Goal: Check status: Check status

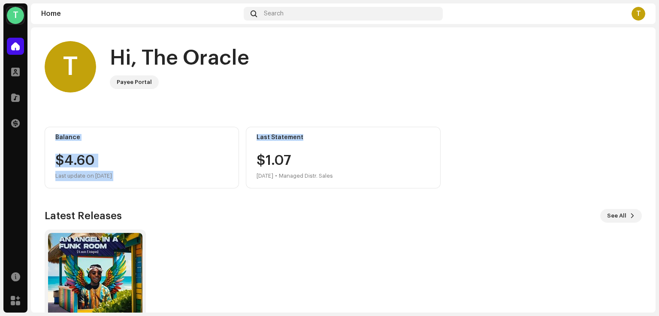
drag, startPoint x: 657, startPoint y: 89, endPoint x: 658, endPoint y: 132, distance: 42.9
click at [658, 132] on div "T Theoracle Home Profile Catalog Transactions Resources Marketplace Theoracle H…" at bounding box center [329, 158] width 659 height 316
click at [456, 81] on div "T Hi, The Oracle Payee Portal" at bounding box center [343, 66] width 597 height 51
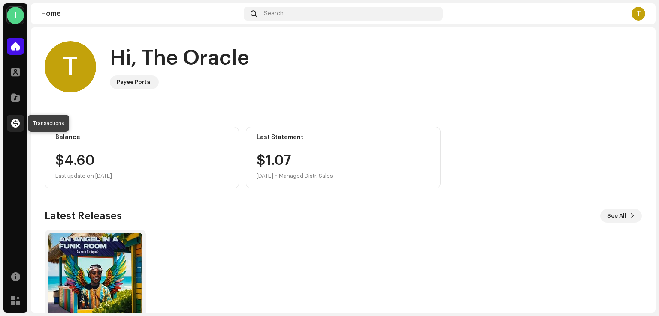
click at [15, 125] on span at bounding box center [15, 123] width 9 height 7
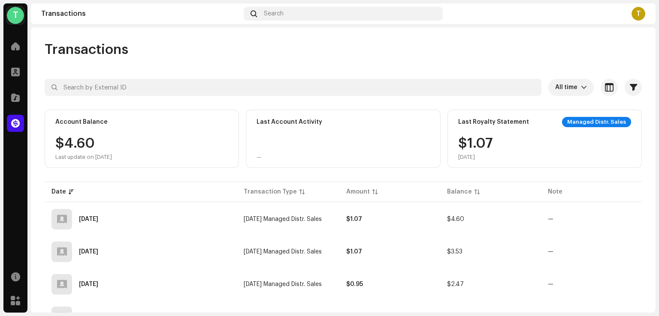
drag, startPoint x: 655, startPoint y: 164, endPoint x: 658, endPoint y: 229, distance: 64.4
click at [658, 229] on div "T Theoracle Home Profile Catalog Transactions Resources Marketplace Theoracle T…" at bounding box center [329, 158] width 659 height 316
click at [636, 226] on div "Transactions All time Selected 0 Select all Options Filters Types Statements Pa…" at bounding box center [343, 214] width 624 height 346
click at [635, 19] on div "T" at bounding box center [638, 14] width 14 height 14
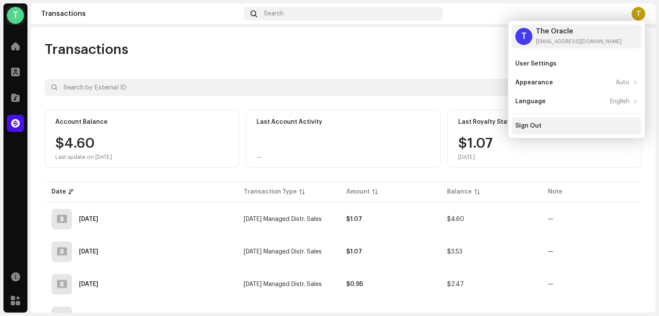
click at [540, 126] on div "Sign Out" at bounding box center [528, 126] width 26 height 7
